Goal: Use online tool/utility: Utilize a website feature to perform a specific function

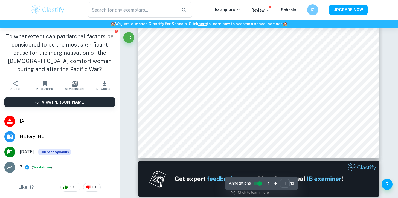
scroll to position [219, 0]
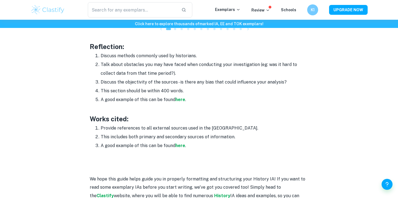
scroll to position [749, 0]
click at [262, 9] on p "Review" at bounding box center [260, 10] width 19 height 6
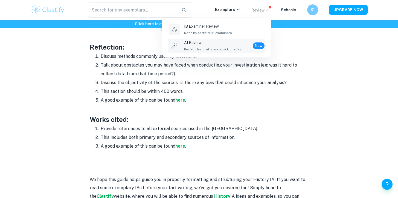
click at [231, 45] on p "AI Review" at bounding box center [213, 43] width 58 height 6
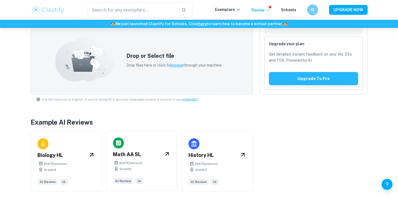
scroll to position [166, 0]
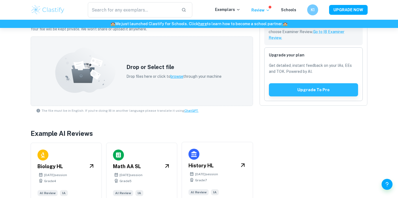
click at [207, 171] on div "History HL May 2025 session Grade 7 AI Review IA" at bounding box center [216, 172] width 71 height 60
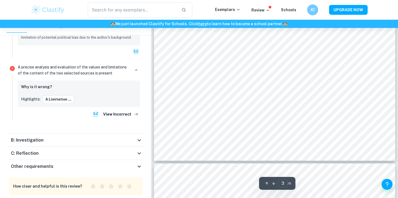
scroll to position [920, 0]
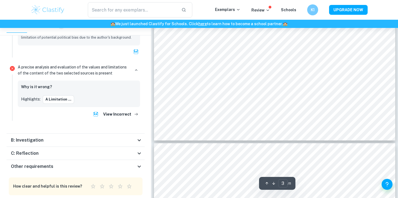
click at [114, 137] on div "B: Investigation" at bounding box center [73, 140] width 125 height 7
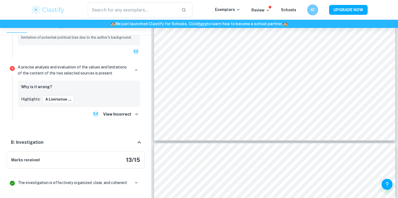
click at [113, 139] on div "B: Investigation" at bounding box center [73, 142] width 125 height 7
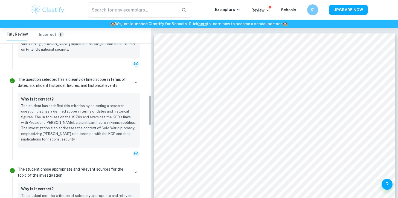
scroll to position [0, 0]
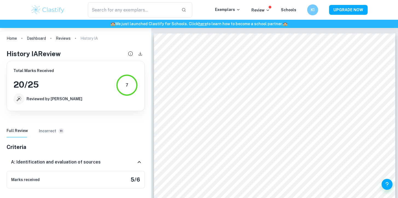
click at [50, 130] on h6 "Incorrect" at bounding box center [47, 131] width 17 height 6
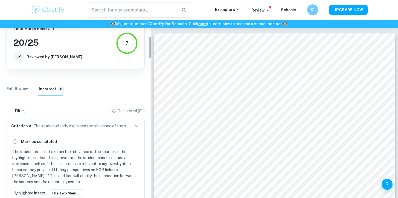
scroll to position [68, 0]
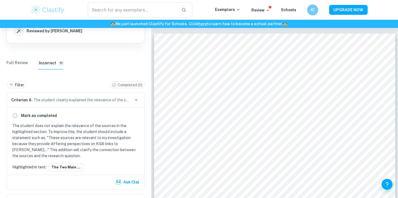
click at [16, 67] on Review "Full Review" at bounding box center [17, 62] width 21 height 13
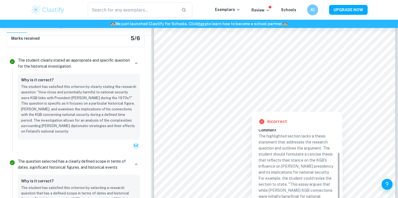
scroll to position [33, 0]
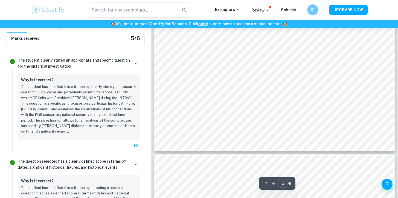
type input "7"
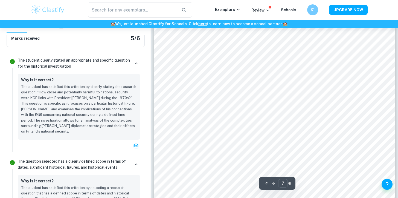
scroll to position [2212, 0]
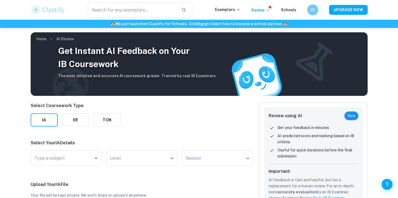
scroll to position [85, 0]
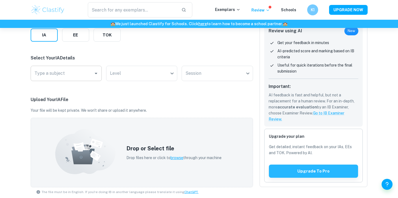
click at [83, 69] on input "Type a subject" at bounding box center [62, 73] width 58 height 10
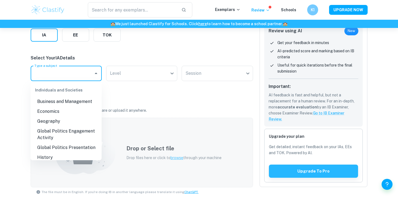
scroll to position [79, 0]
click at [200, 78] on body "We value your privacy We use cookies to enhance your browsing experience, serve…" at bounding box center [199, 42] width 398 height 198
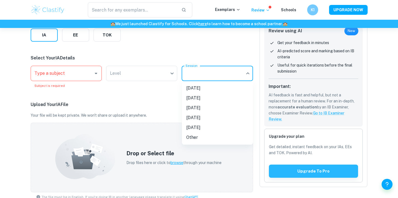
click at [198, 109] on li "[DATE]" at bounding box center [217, 108] width 71 height 10
type input "M26"
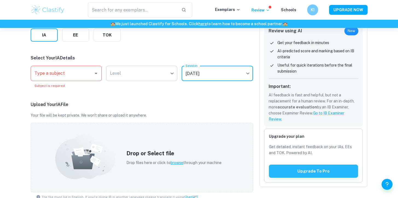
click at [125, 77] on body "We value your privacy We use cookies to enhance your browsing experience, serve…" at bounding box center [199, 42] width 398 height 198
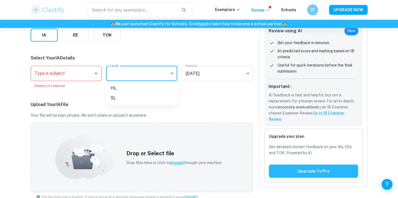
click at [121, 89] on li "HL" at bounding box center [141, 88] width 71 height 10
type input "HL"
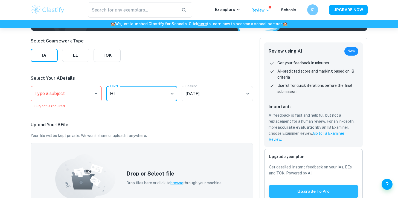
scroll to position [64, 0]
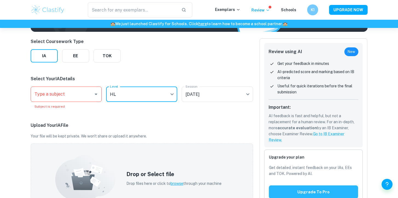
click at [84, 90] on input "Type a subject" at bounding box center [62, 94] width 58 height 10
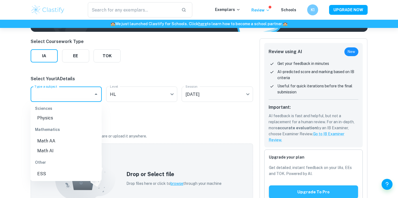
scroll to position [191, 0]
click at [149, 114] on div "Select Coursework Type IA EE TOK Select Your IA Details Type a subject Type a s…" at bounding box center [142, 173] width 222 height 271
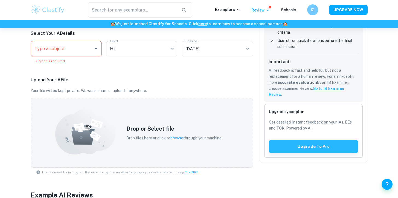
scroll to position [182, 0]
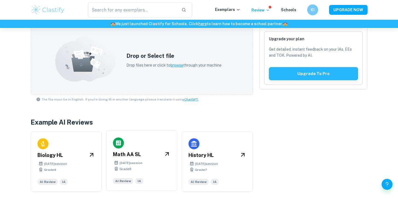
click at [140, 157] on h6 "Math AA SL" at bounding box center [127, 154] width 28 height 8
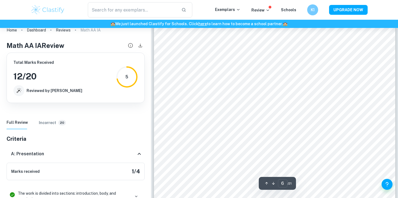
scroll to position [1763, 0]
type input "17"
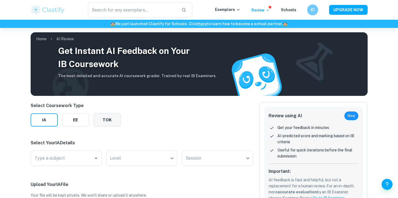
click at [108, 121] on button "TOK" at bounding box center [106, 119] width 27 height 13
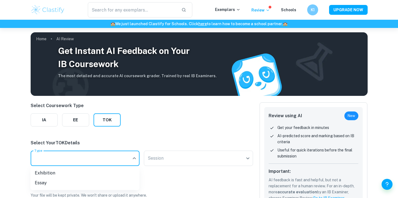
click at [86, 158] on body "We value your privacy We use cookies to enhance your browsing experience, serve…" at bounding box center [199, 127] width 398 height 198
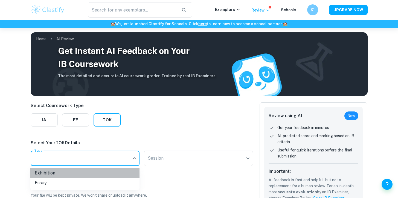
click at [87, 173] on li "Exhibition" at bounding box center [84, 173] width 109 height 10
type input "Exhibition"
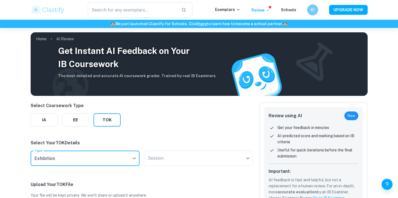
click at [191, 141] on p "Select Your TOK Details" at bounding box center [142, 142] width 222 height 7
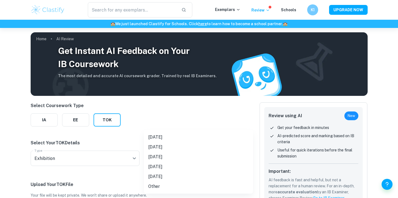
click at [191, 151] on body "We value your privacy We use cookies to enhance your browsing experience, serve…" at bounding box center [199, 127] width 398 height 198
click at [180, 158] on li "[DATE]" at bounding box center [198, 157] width 109 height 10
type input "M26"
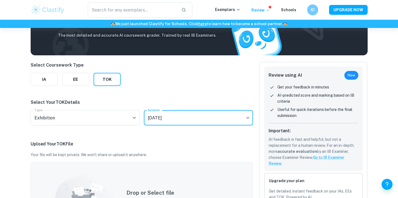
scroll to position [40, 0]
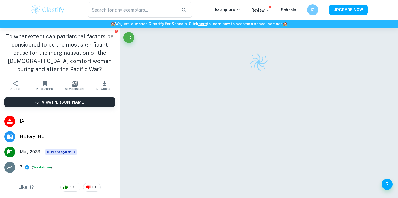
scroll to position [219, 0]
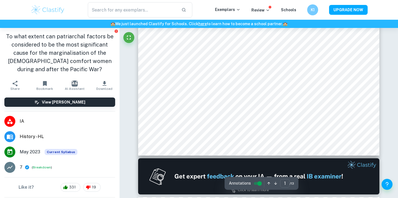
click at [257, 6] on div "​ Exemplars Review Schools K1 UPGRADE NOW" at bounding box center [199, 9] width 350 height 15
click at [257, 7] on p "Review" at bounding box center [260, 10] width 19 height 6
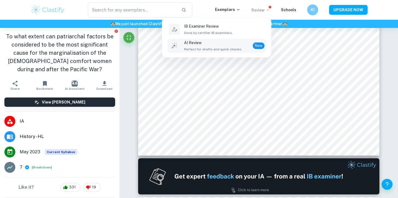
click at [246, 45] on div "AI Review Perfect for drafts and quick checks. New" at bounding box center [224, 46] width 80 height 12
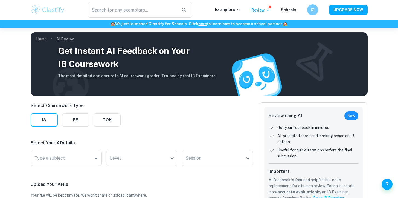
scroll to position [64, 0]
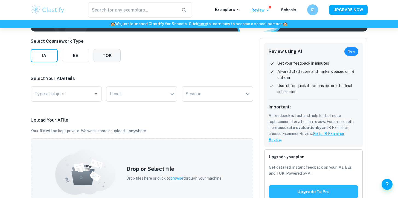
click at [98, 52] on button "TOK" at bounding box center [106, 55] width 27 height 13
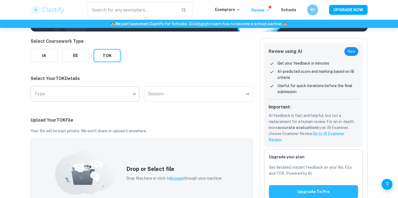
click at [96, 98] on body "We value your privacy We use cookies to enhance your browsing experience, serve…" at bounding box center [199, 63] width 398 height 198
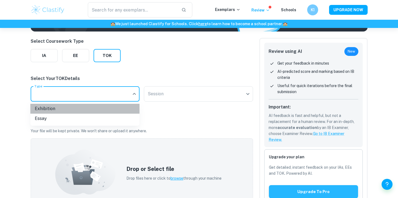
click at [94, 111] on li "Exhibition" at bounding box center [84, 109] width 109 height 10
type input "Exhibition"
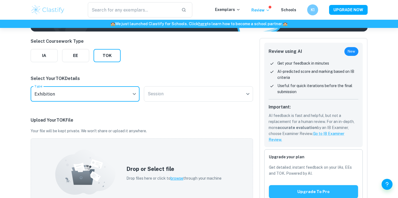
click at [168, 106] on div "Select Coursework Type IA EE TOK Select Your TOK Details Type Exhibition Exhibi…" at bounding box center [142, 171] width 222 height 266
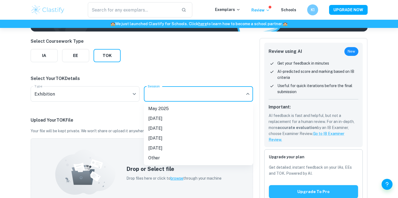
click at [177, 96] on body "We value your privacy We use cookies to enhance your browsing experience, serve…" at bounding box center [199, 63] width 398 height 198
click at [173, 129] on li "[DATE]" at bounding box center [198, 128] width 109 height 10
type input "M26"
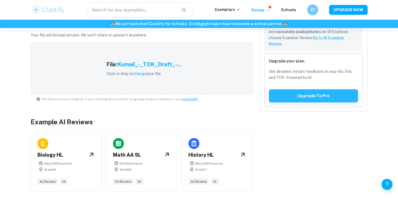
scroll to position [0, 0]
